Goal: Information Seeking & Learning: Learn about a topic

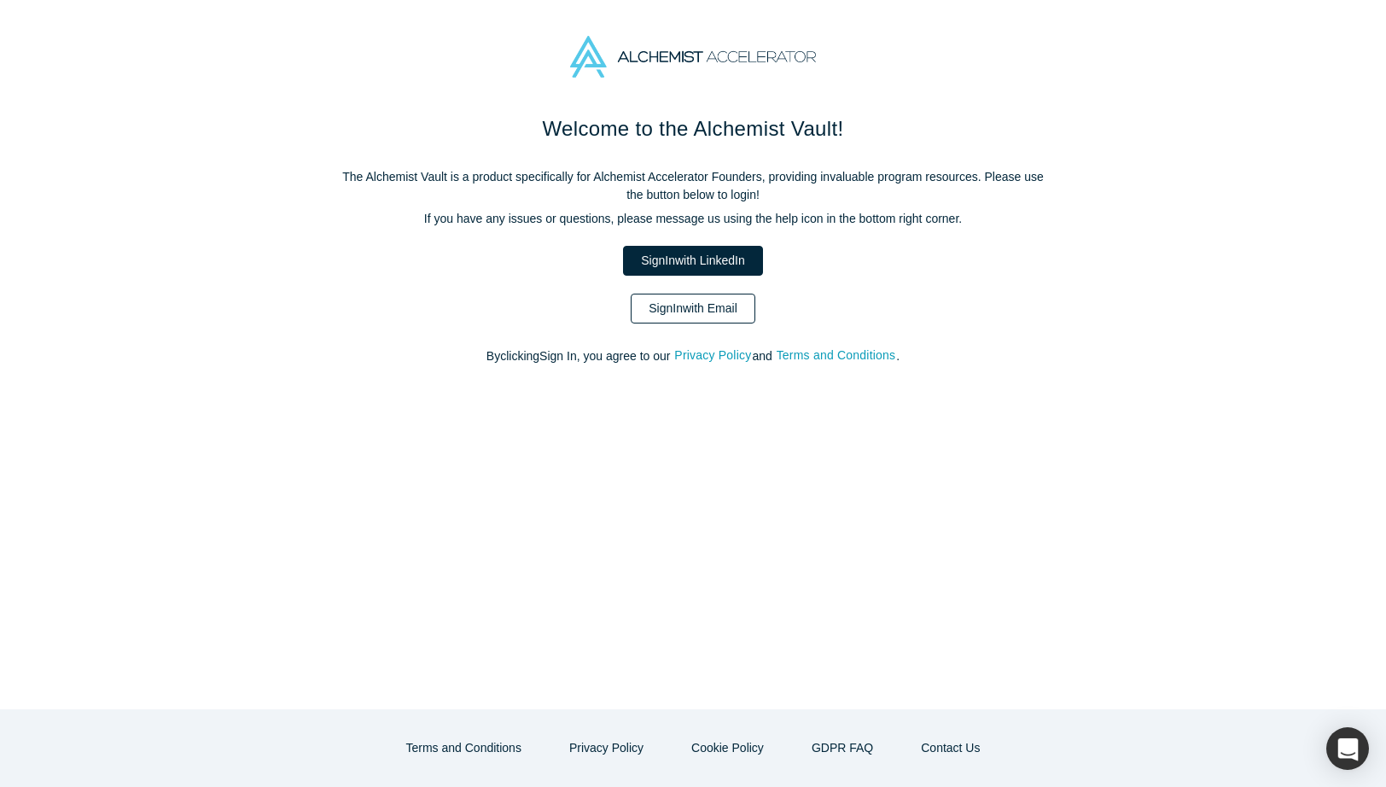
click at [676, 312] on link "Sign In with Email" at bounding box center [693, 309] width 125 height 30
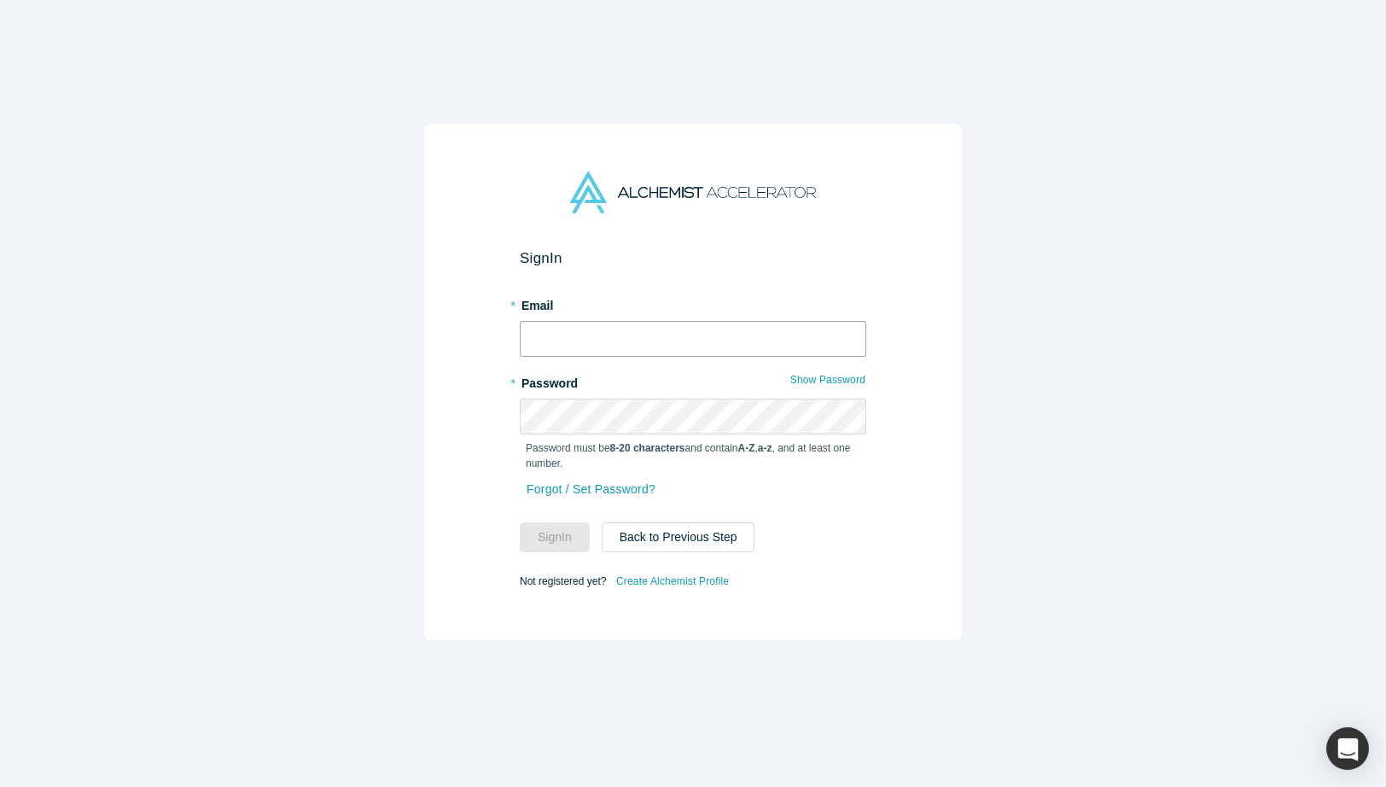
click at [650, 331] on input "text" at bounding box center [693, 339] width 347 height 36
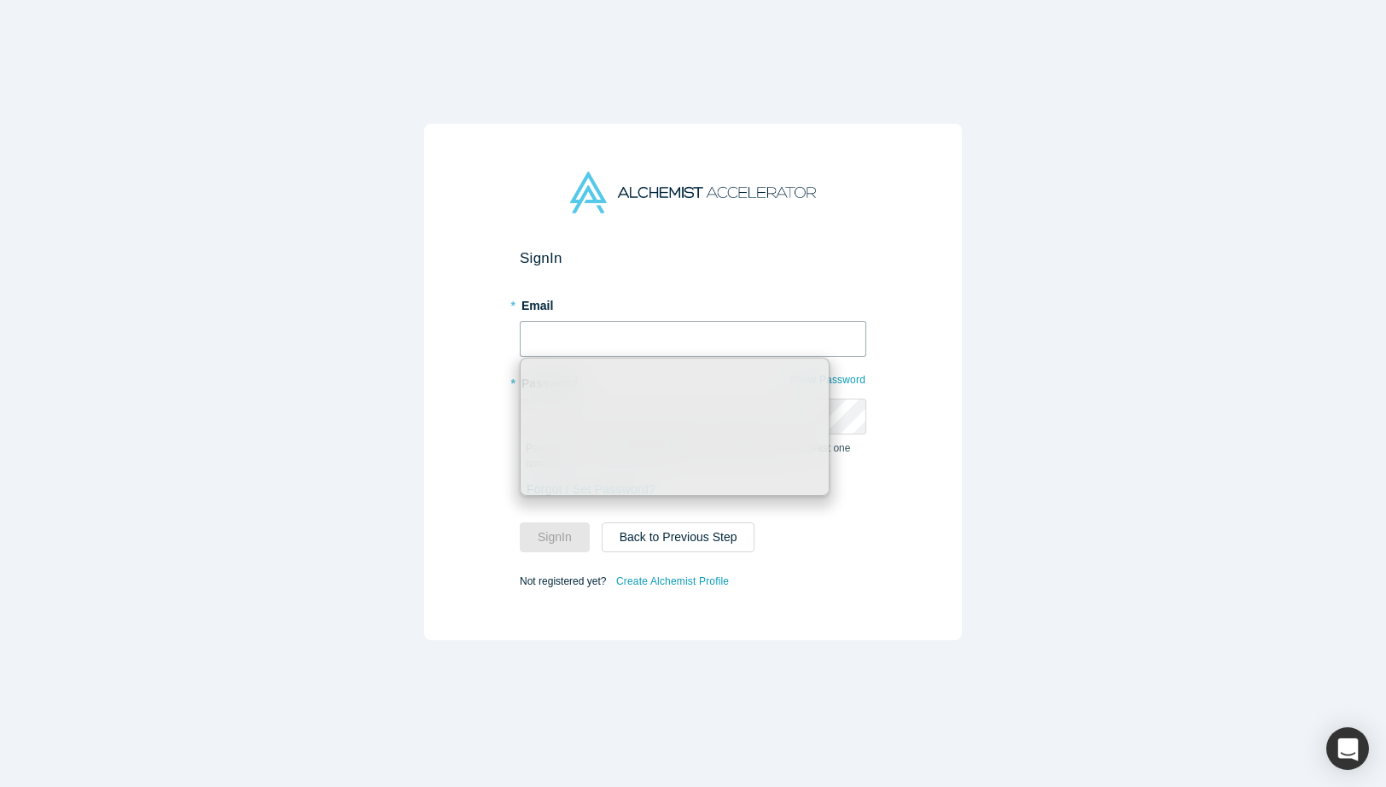
type input "sam@melurna.com"
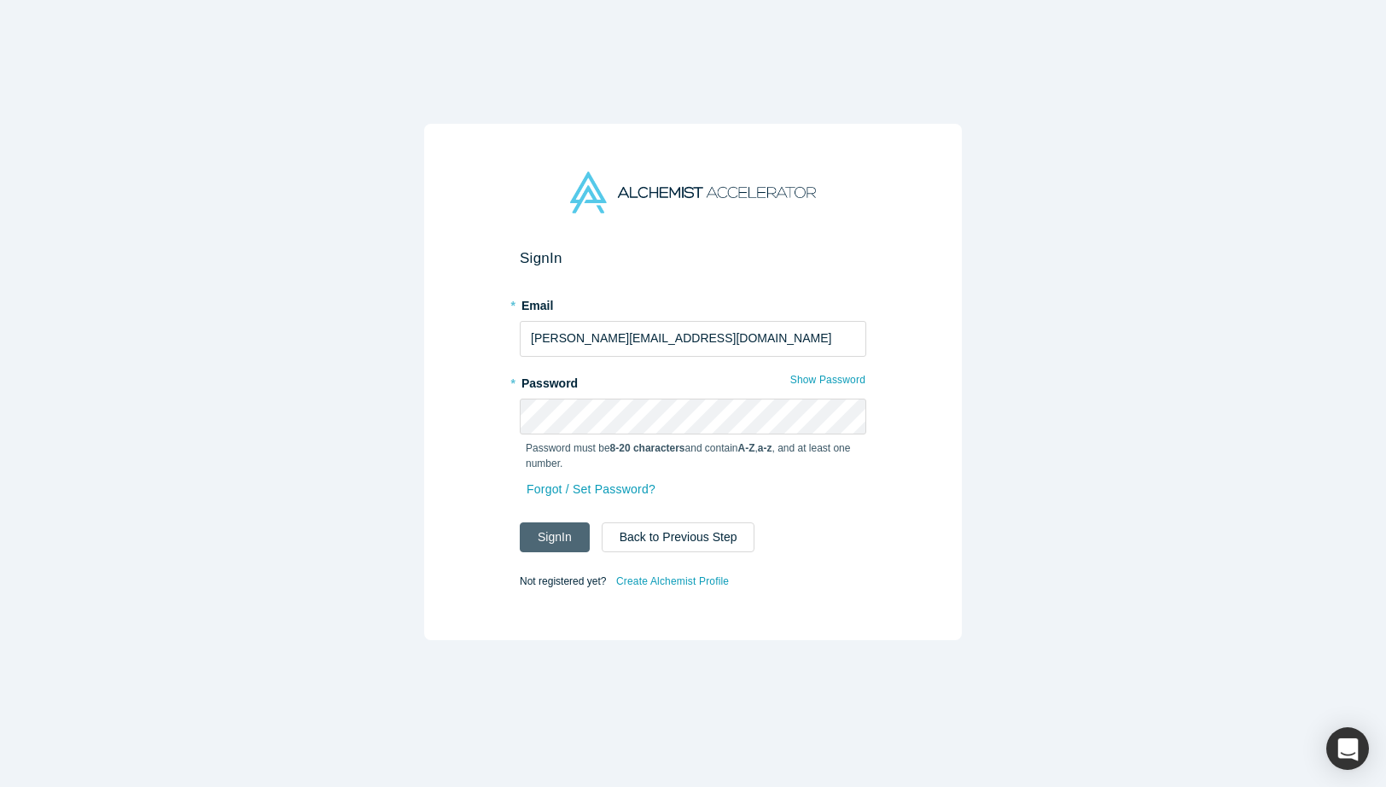
click at [574, 541] on button "Sign In" at bounding box center [555, 537] width 70 height 30
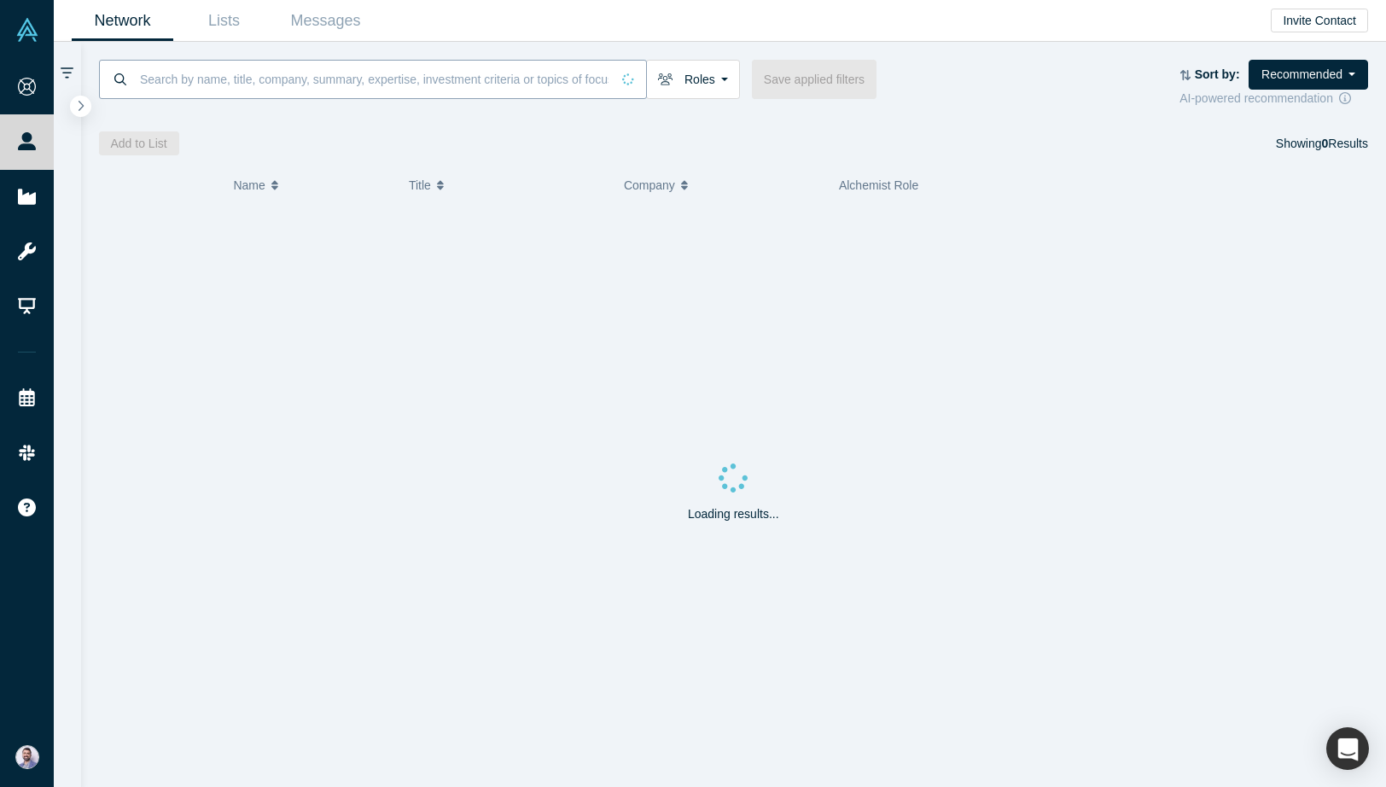
click at [222, 78] on input at bounding box center [374, 79] width 472 height 40
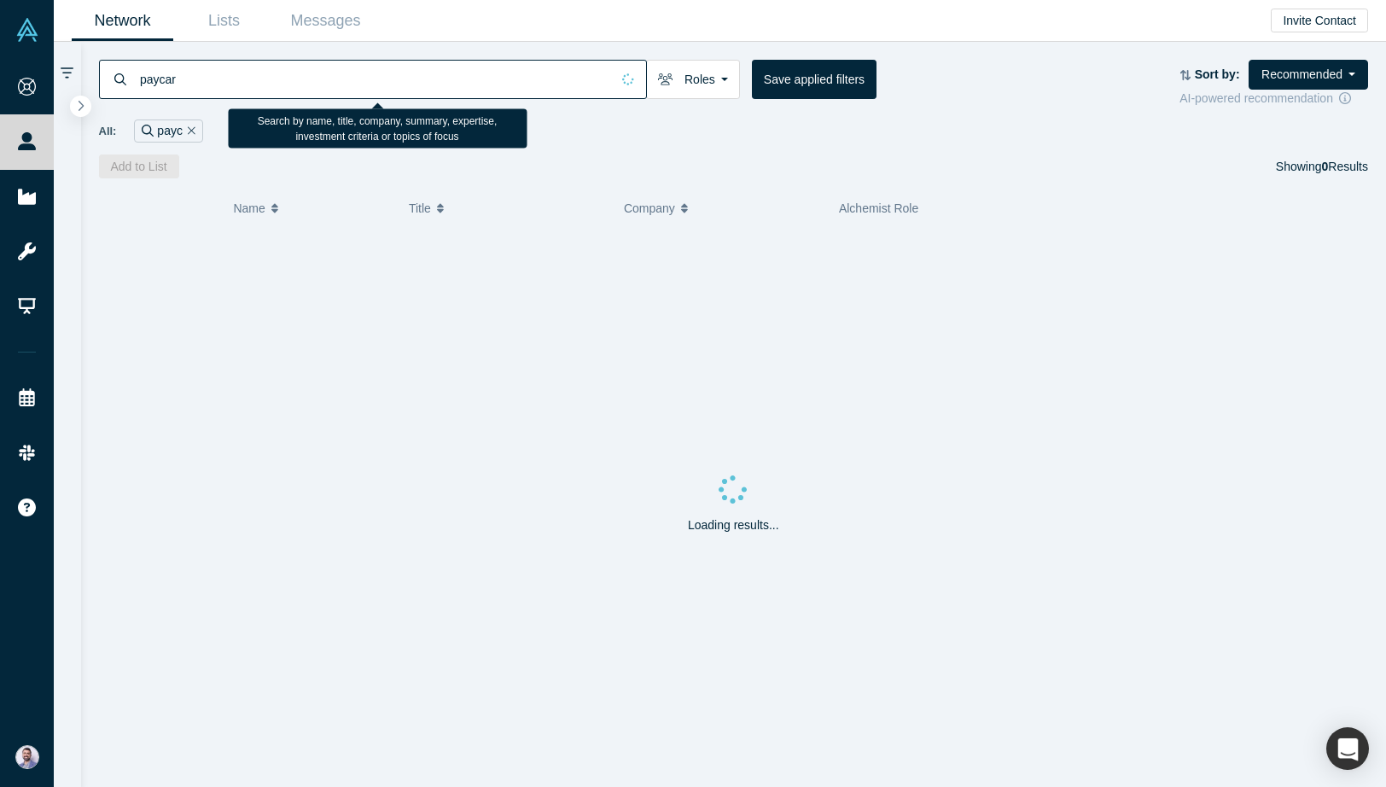
type input "paycare"
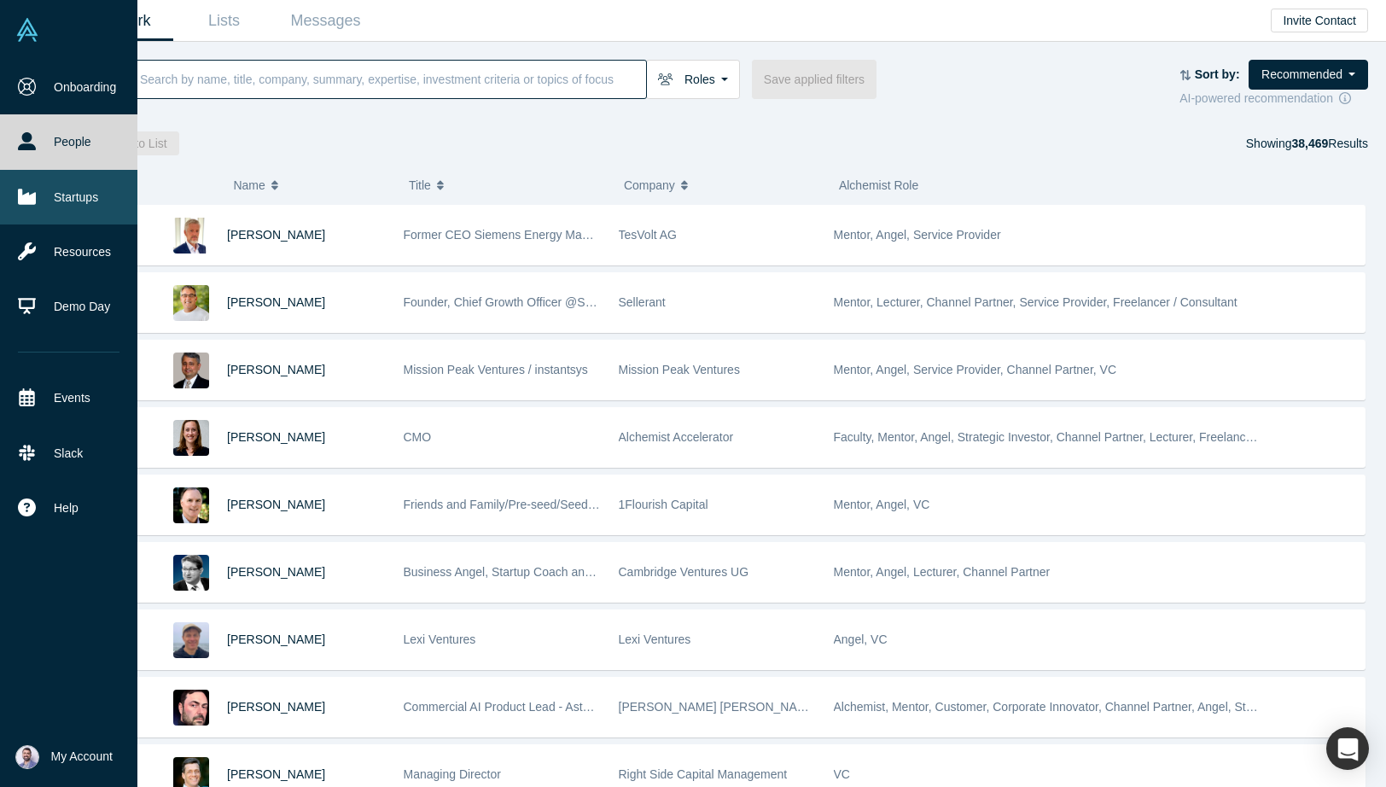
click at [21, 208] on link "Startups" at bounding box center [68, 197] width 137 height 55
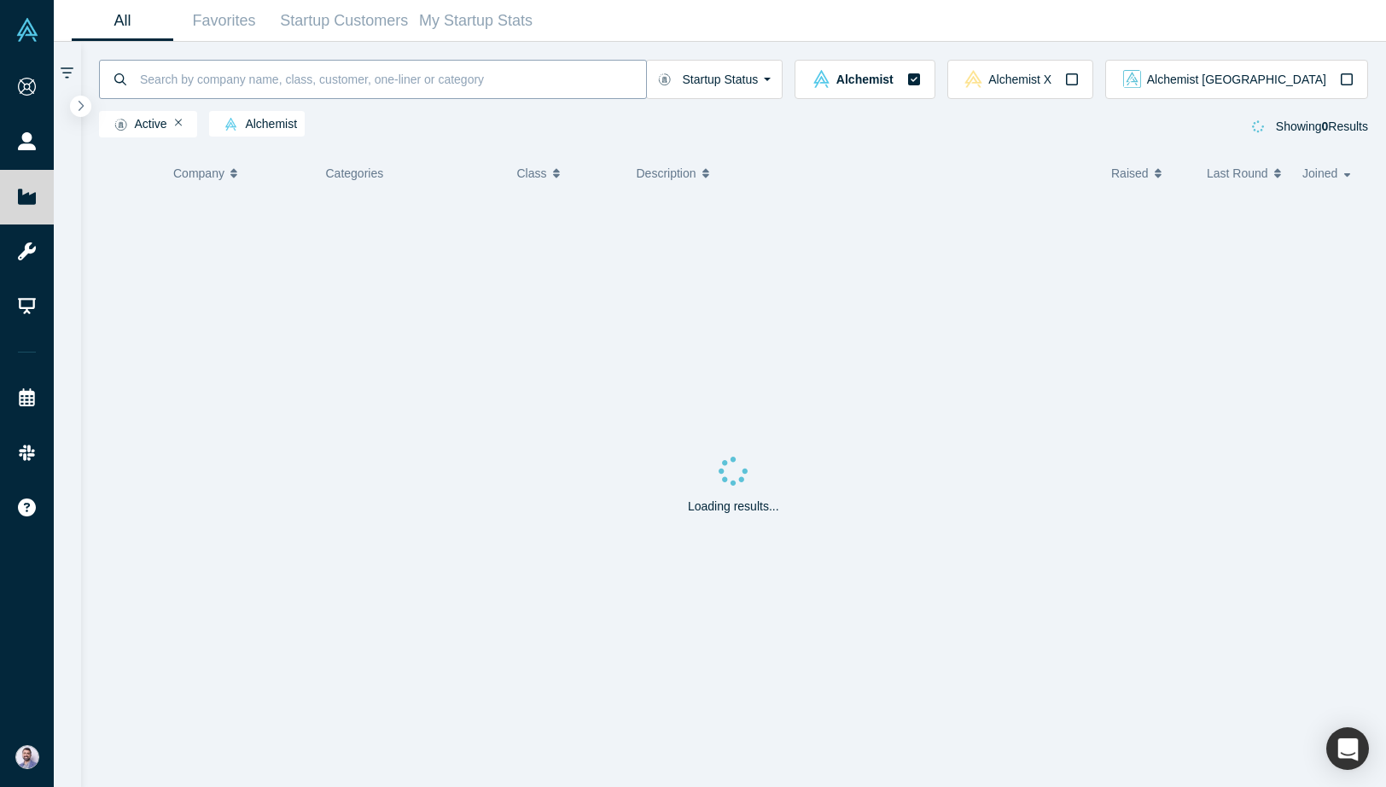
click at [245, 74] on input at bounding box center [392, 79] width 508 height 40
paste input "paycare"
type input "paycare"
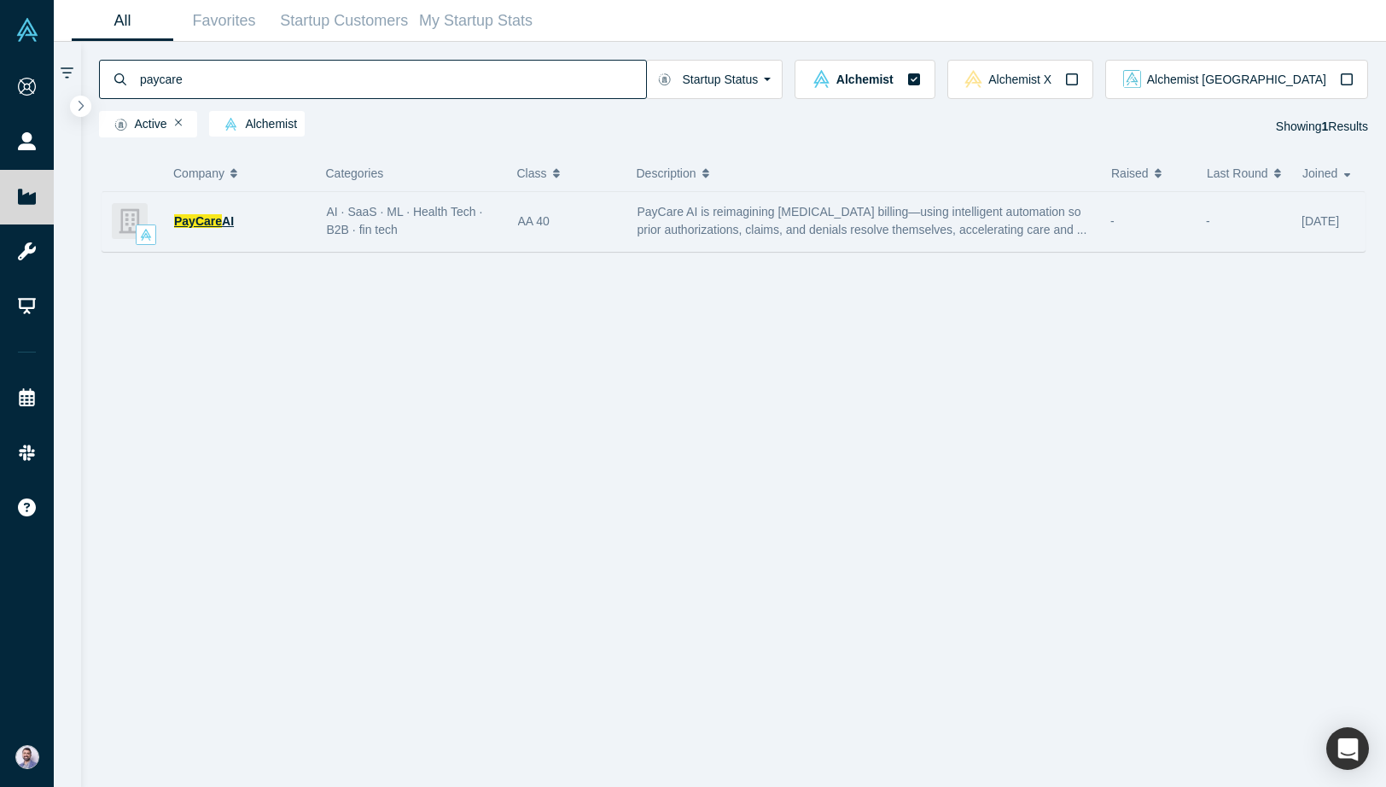
click at [219, 222] on span "PayCare" at bounding box center [198, 221] width 48 height 14
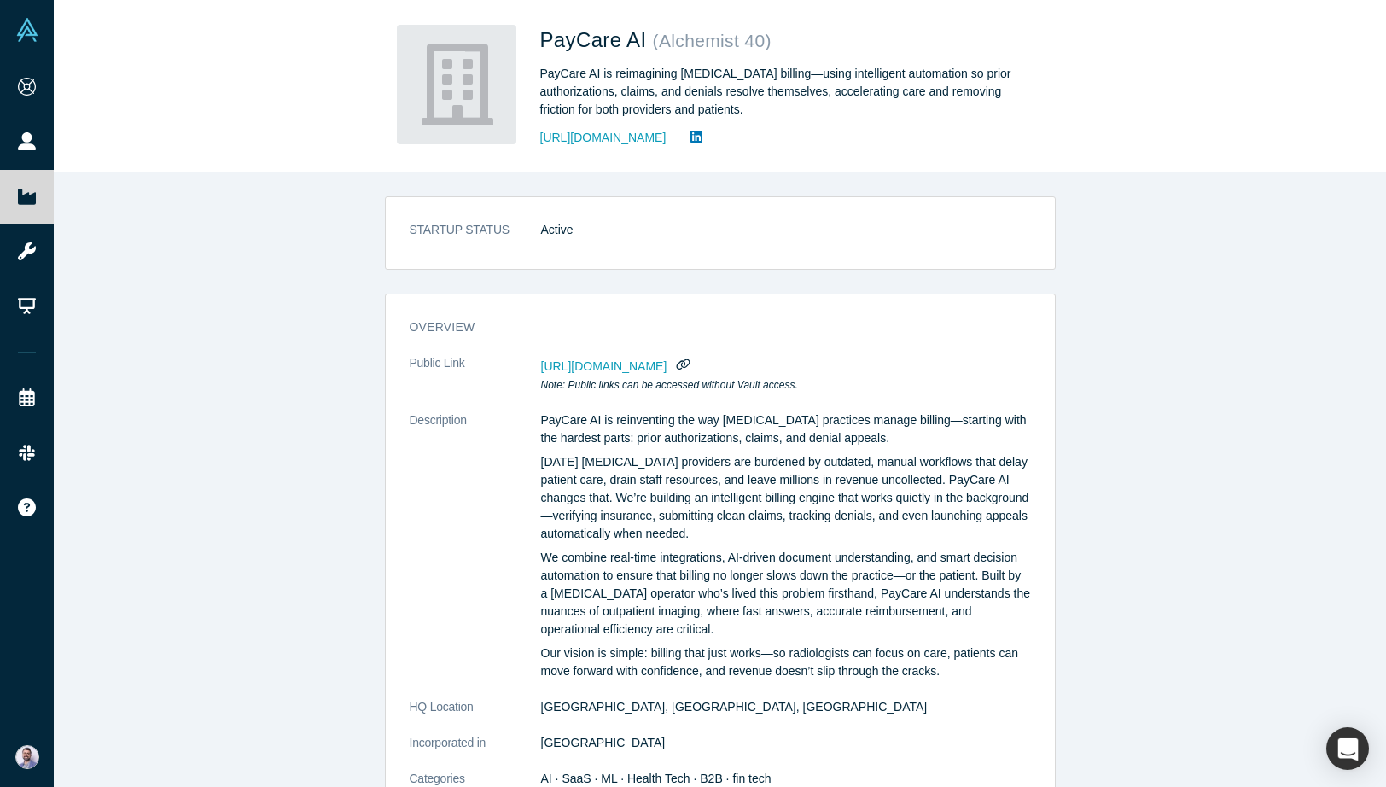
click at [333, 265] on div "STARTUP STATUS Active overview Public Link https://vault.alchemistaccelerator.c…" at bounding box center [720, 479] width 1332 height 615
